Goal: Task Accomplishment & Management: Use online tool/utility

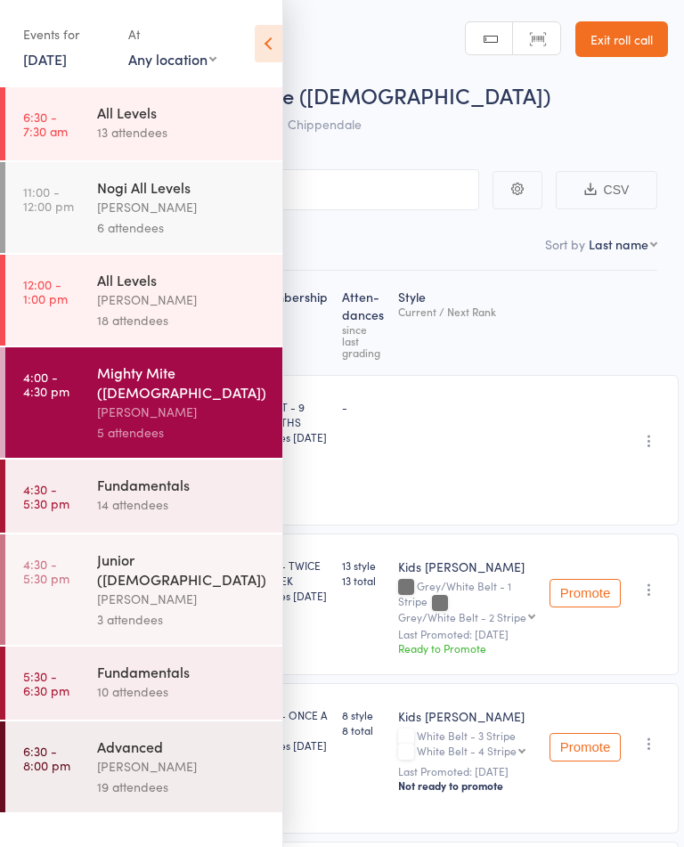
click at [631, 31] on link "Exit roll call" at bounding box center [622, 39] width 93 height 36
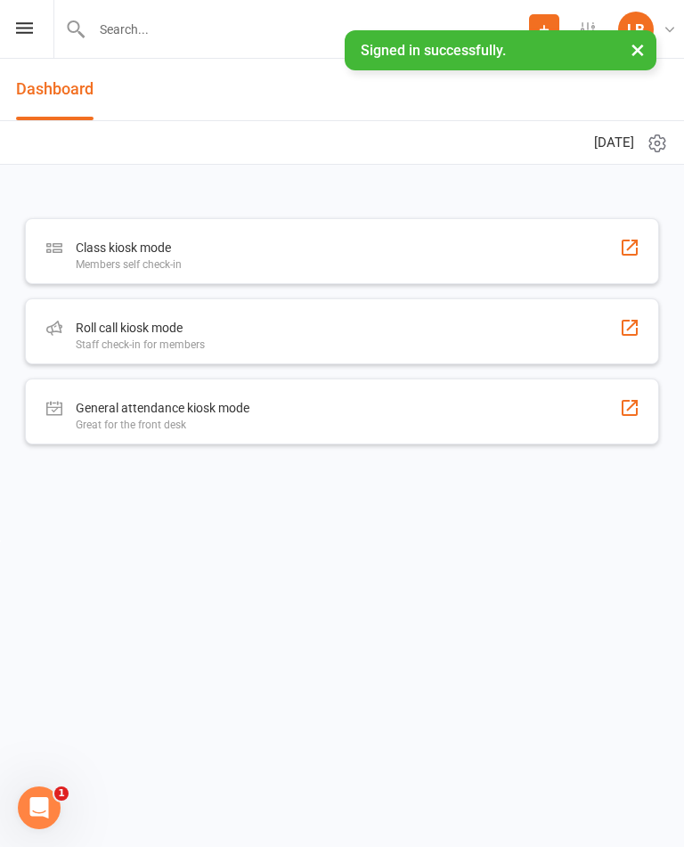
click at [278, 341] on div "Roll call kiosk mode Staff check-in for members" at bounding box center [342, 332] width 634 height 66
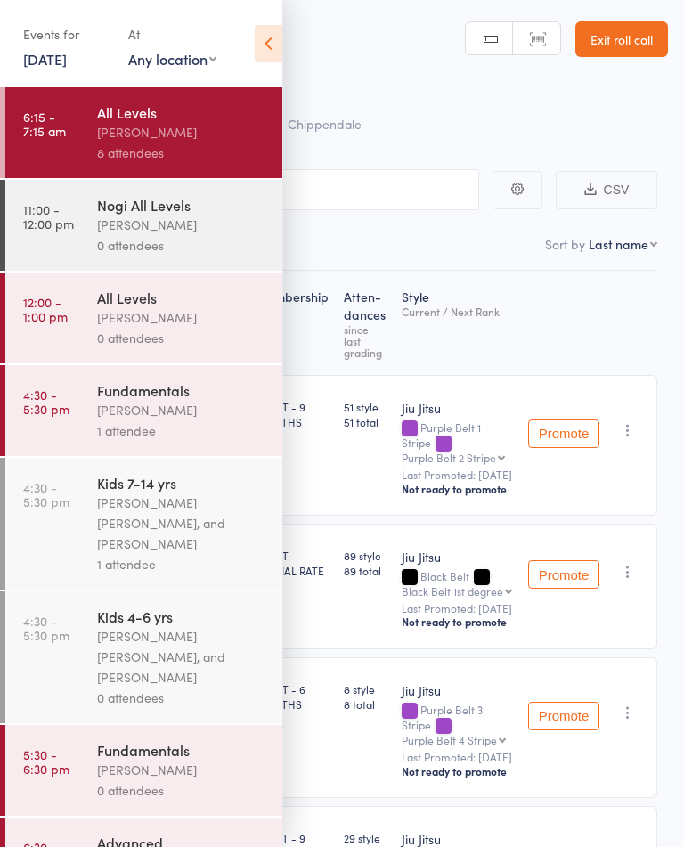
click at [258, 46] on icon at bounding box center [269, 43] width 28 height 37
click at [265, 57] on icon at bounding box center [269, 43] width 28 height 37
